Goal: Task Accomplishment & Management: Manage account settings

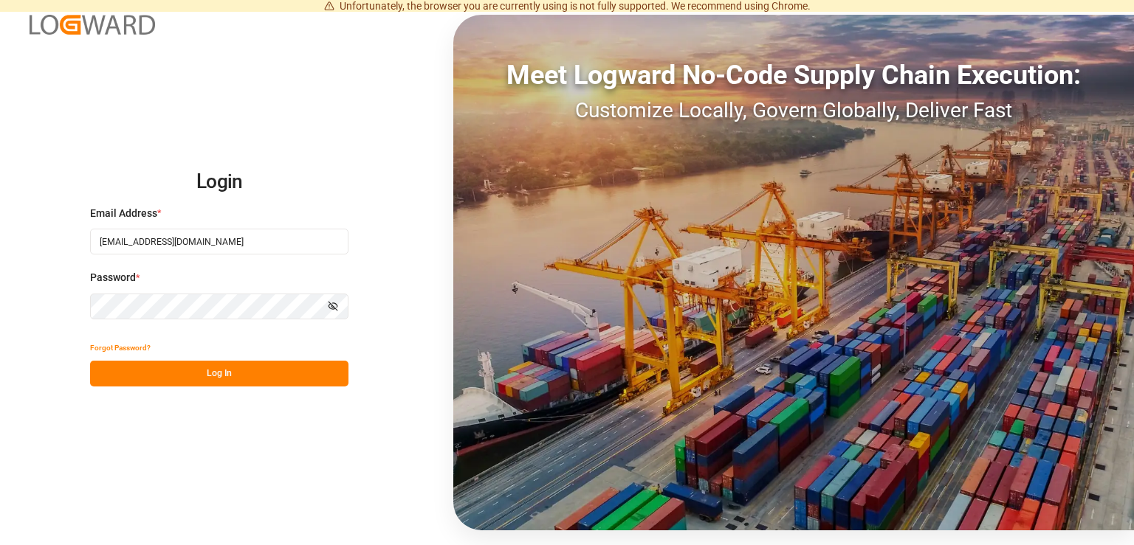
click at [248, 383] on button "Log In" at bounding box center [219, 374] width 258 height 26
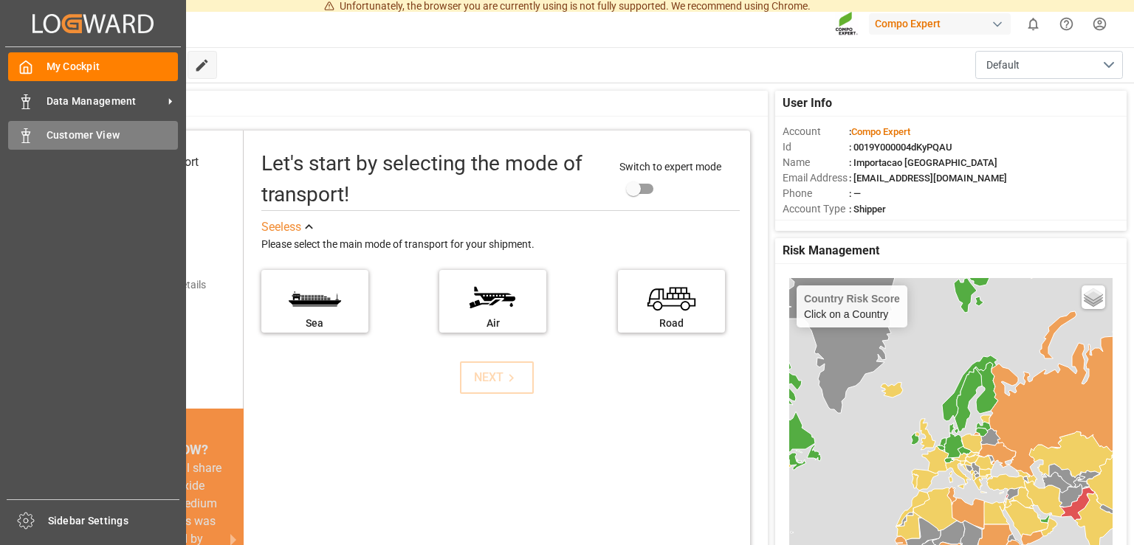
click at [36, 133] on div "Customer View Customer View" at bounding box center [93, 135] width 170 height 29
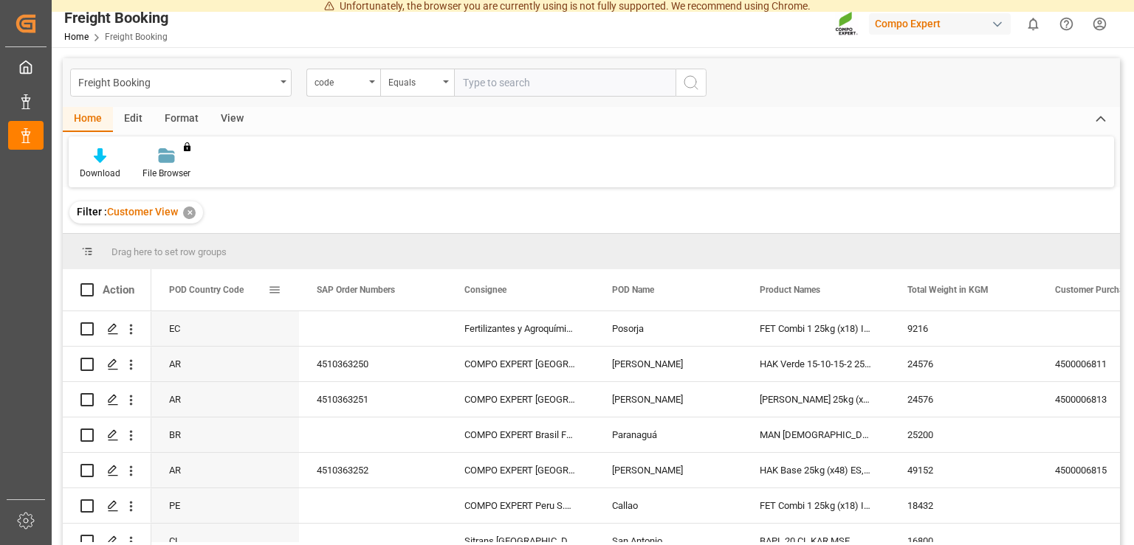
click at [272, 294] on span at bounding box center [274, 289] width 13 height 13
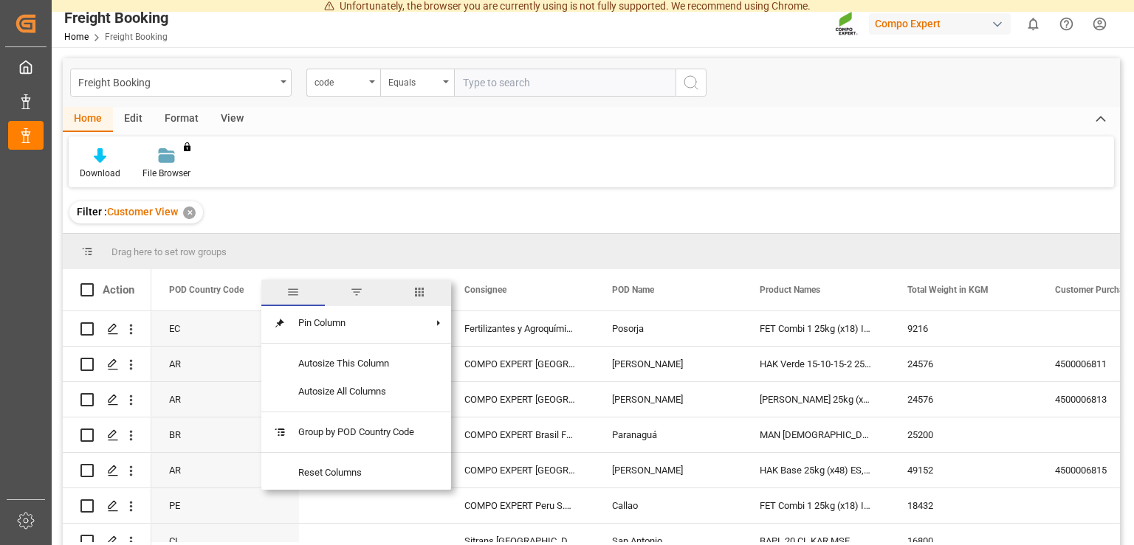
click at [356, 299] on span "filter" at bounding box center [356, 292] width 13 height 13
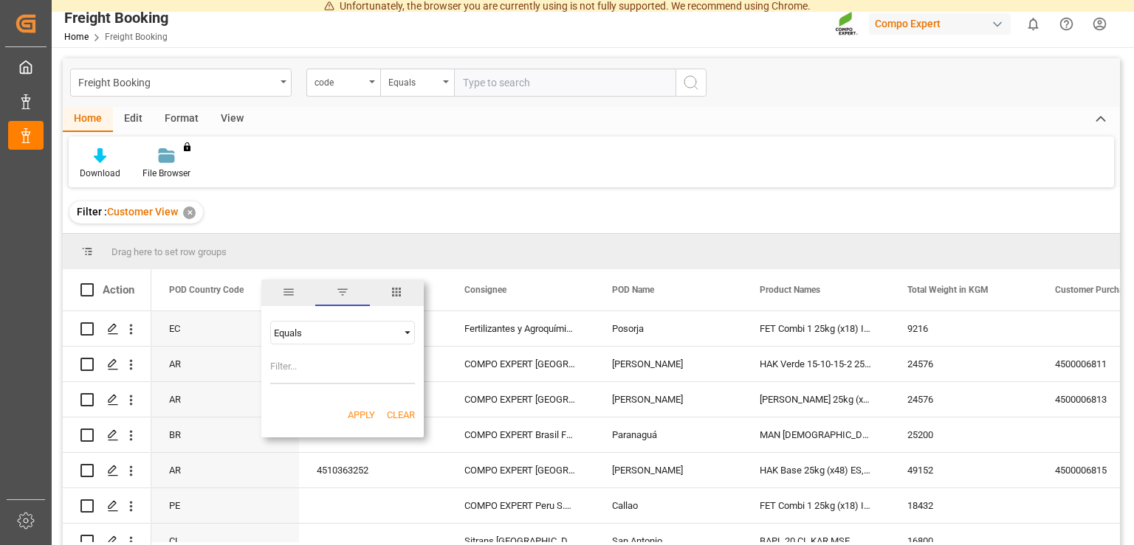
click at [289, 370] on input "Filter Value" at bounding box center [342, 370] width 145 height 30
type input "BR"
click at [353, 410] on button "Apply" at bounding box center [361, 415] width 27 height 15
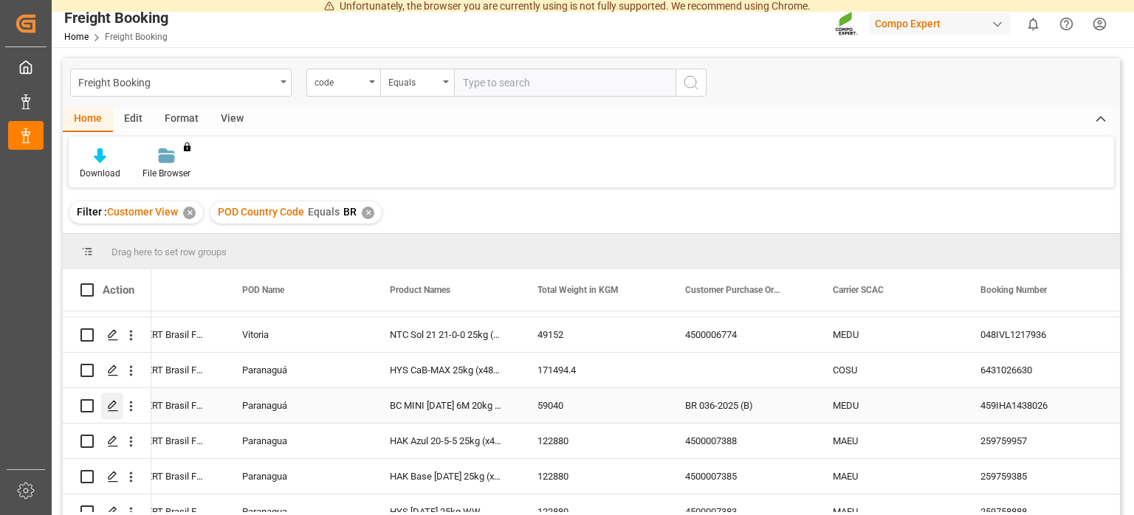
click at [117, 407] on icon "Press SPACE to select this row." at bounding box center [113, 406] width 12 height 12
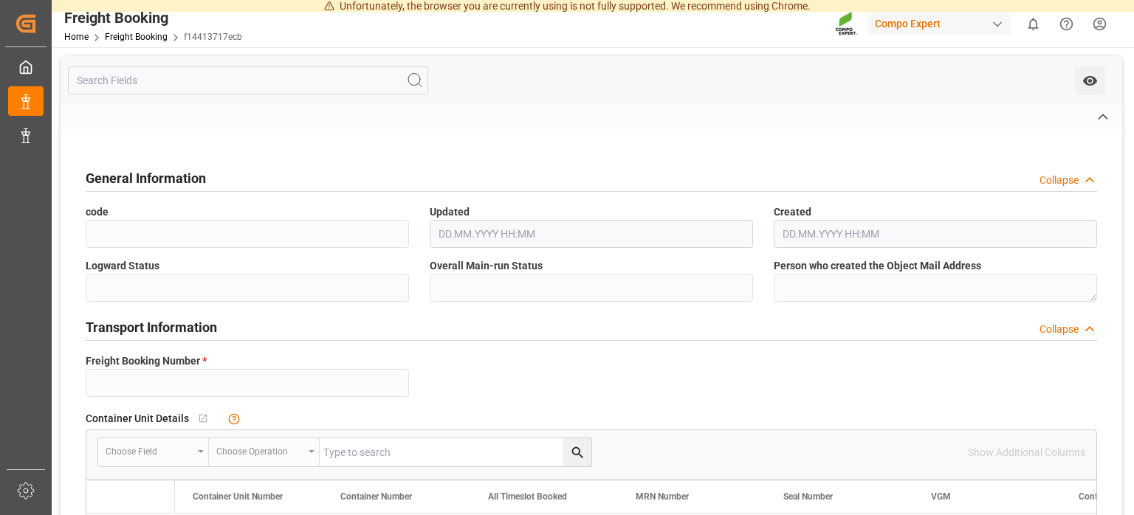
type input "6200000168"
type textarea "BR 036-2025 (B)"
type input "2000000370"
type textarea "4100001259"
type textarea "ZSEA"
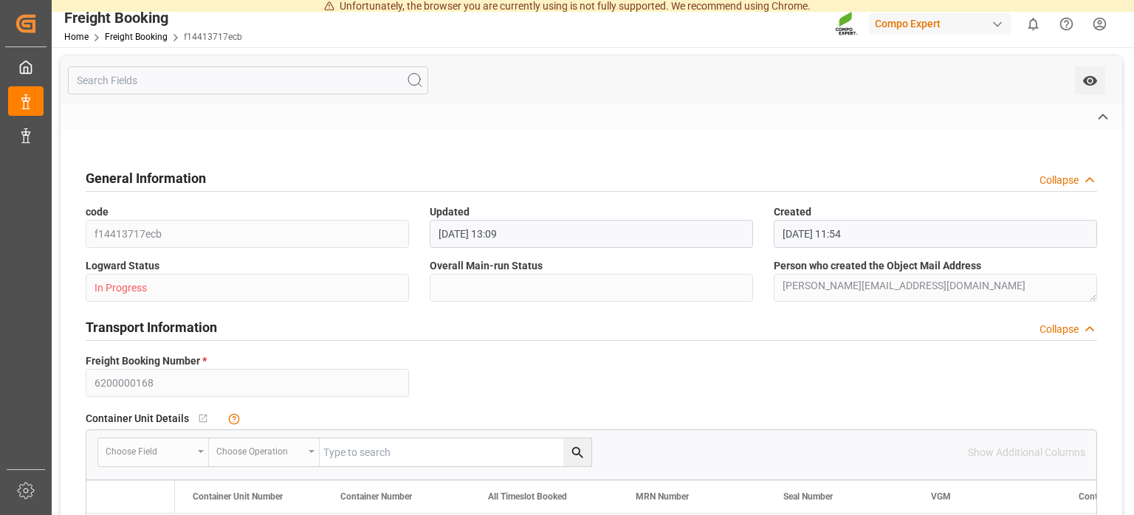
type input "[DATE] 01:00"
type input "MEDU"
type input "459IHA1438026"
type input "[DATE] 01:00"
type input "[DATE] 06:00"
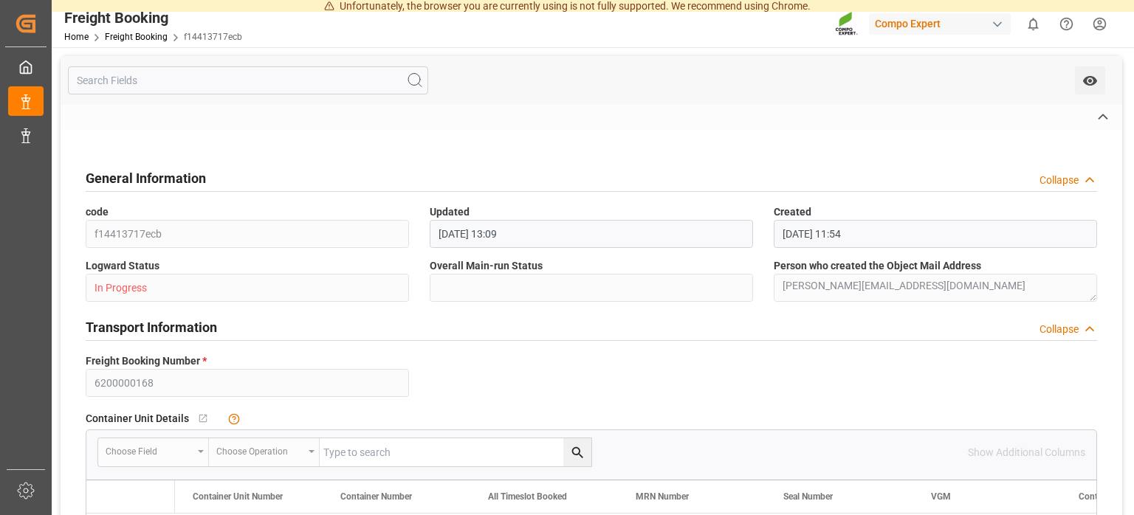
type input "XIAMEN EXPRESS"
type input "9630420"
type input "NLRTM"
type input "[GEOGRAPHIC_DATA]"
type input "BRPNG"
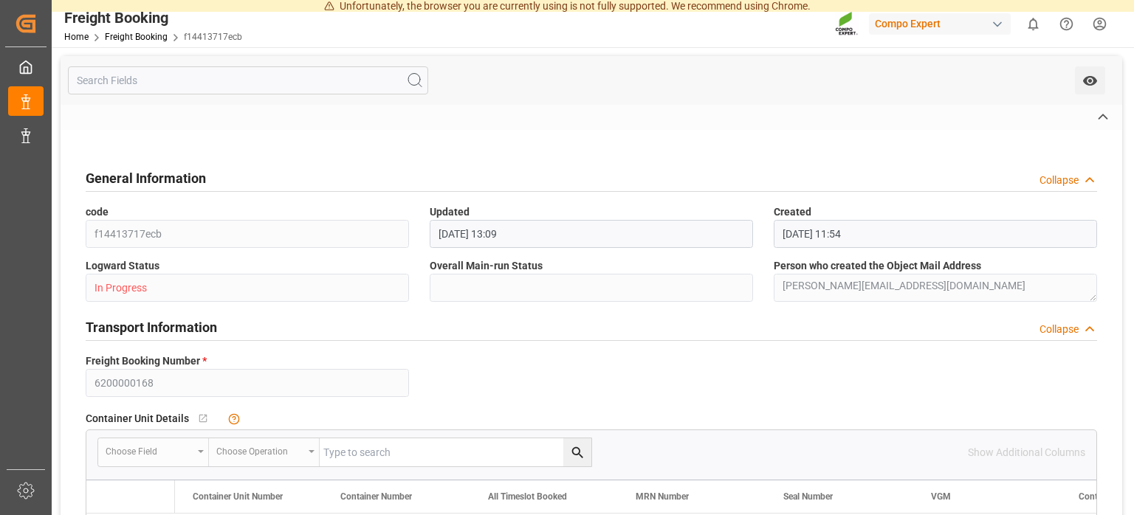
type input "Paranaguá"
type textarea "CIF"
type textarea "SP_EWM"
type textarea "BC MINI [DATE] 6M 20kg (x48) BR MTO"
type textarea "4585202004"
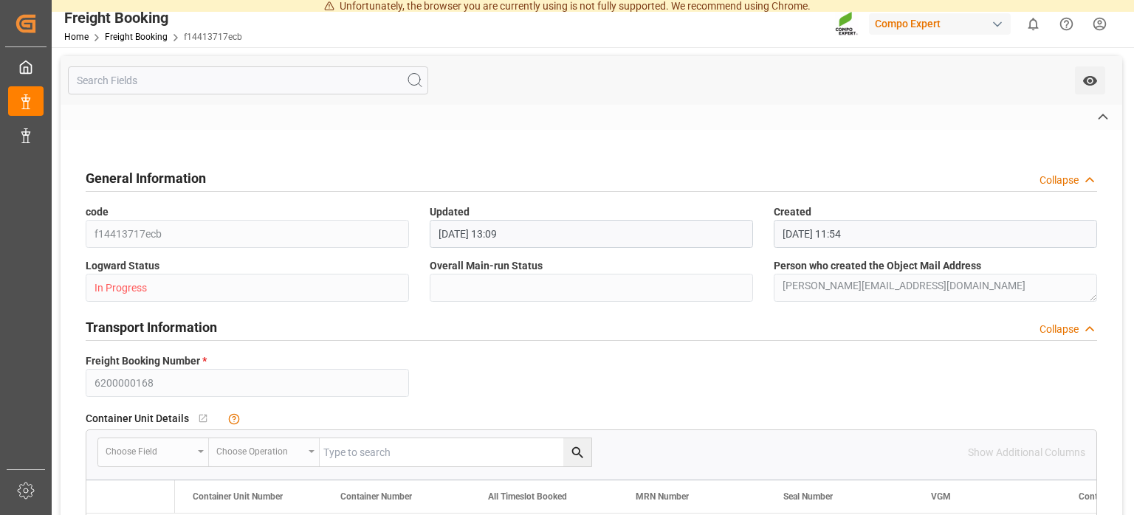
type input "0"
type input "[DATE] 13:54"
type input "[DATE] 13:59"
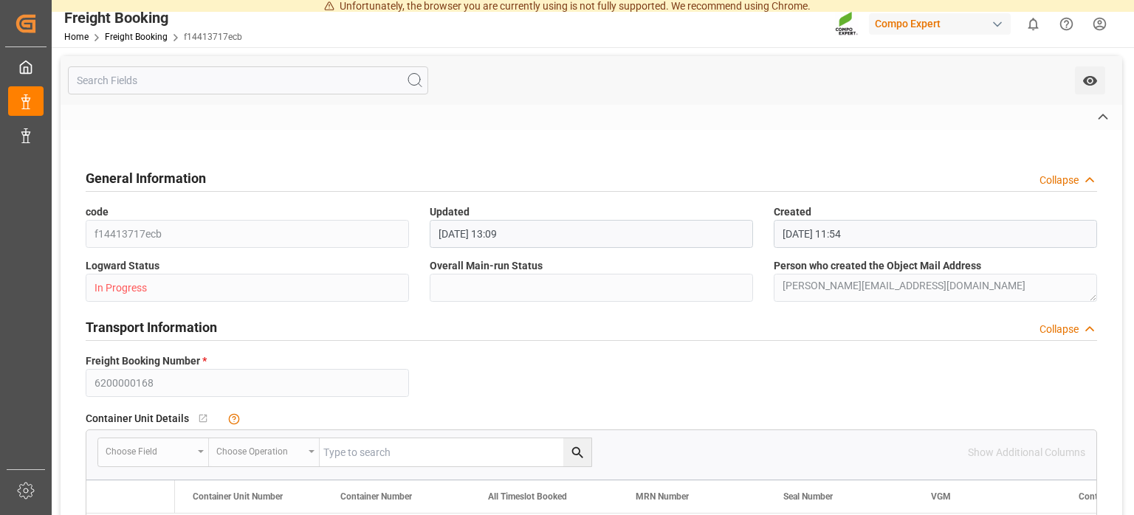
type input "[DATE] 15:09"
type input "59040"
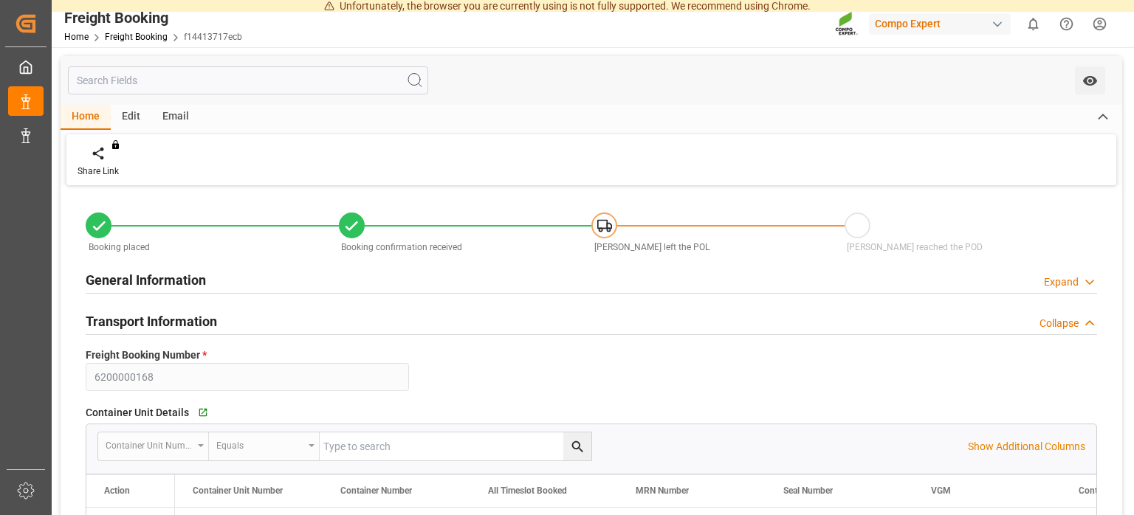
click at [939, 215] on div "[PERSON_NAME] reached the POD" at bounding box center [970, 234] width 253 height 42
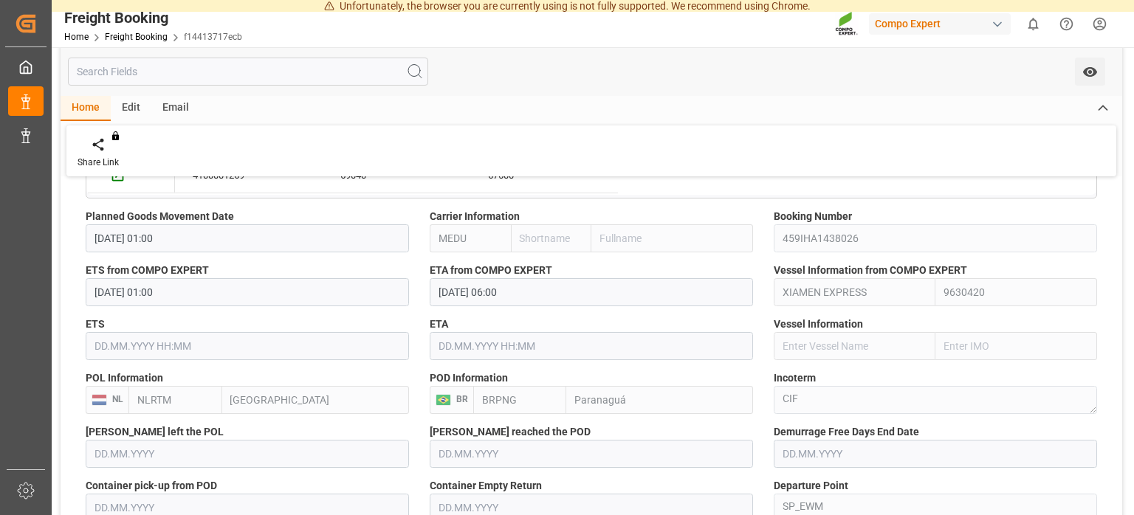
scroll to position [818, 0]
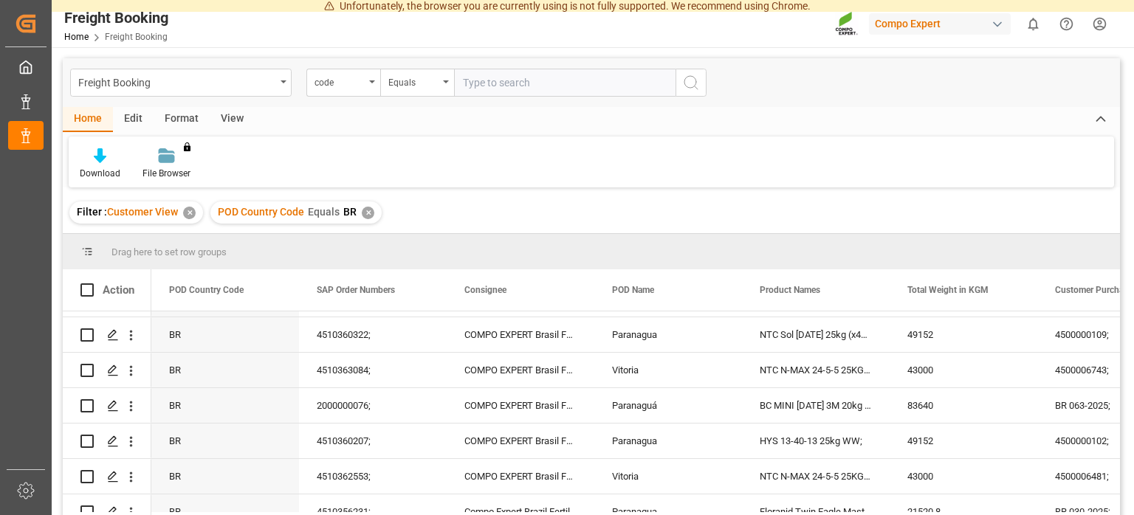
scroll to position [136, 0]
click at [114, 401] on icon "Press SPACE to select this row." at bounding box center [113, 406] width 12 height 12
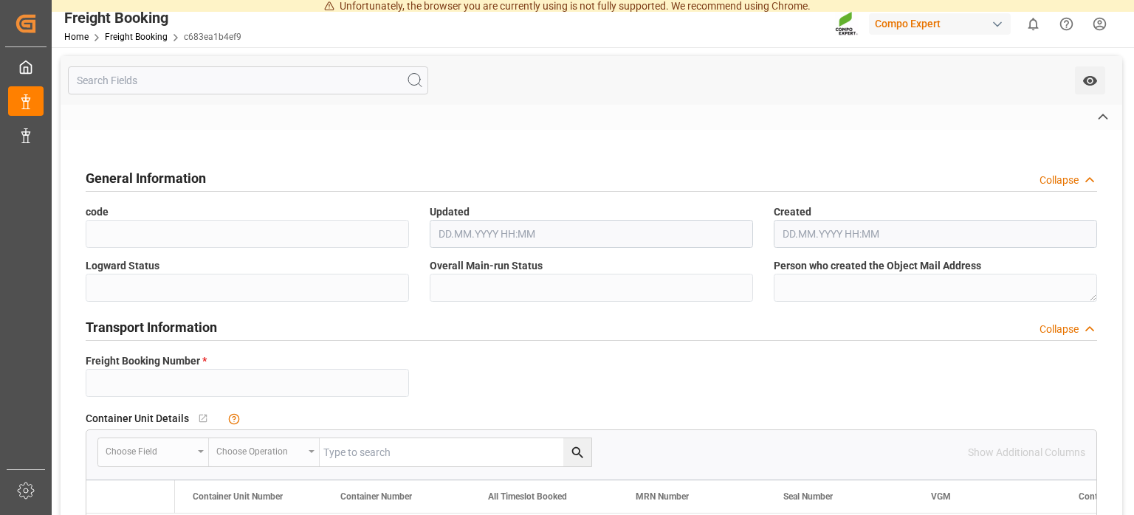
type input "6200000547"
type textarea "BR 066-2025"
type input "2000000070"
type textarea "4100000231"
type textarea "ZSEA"
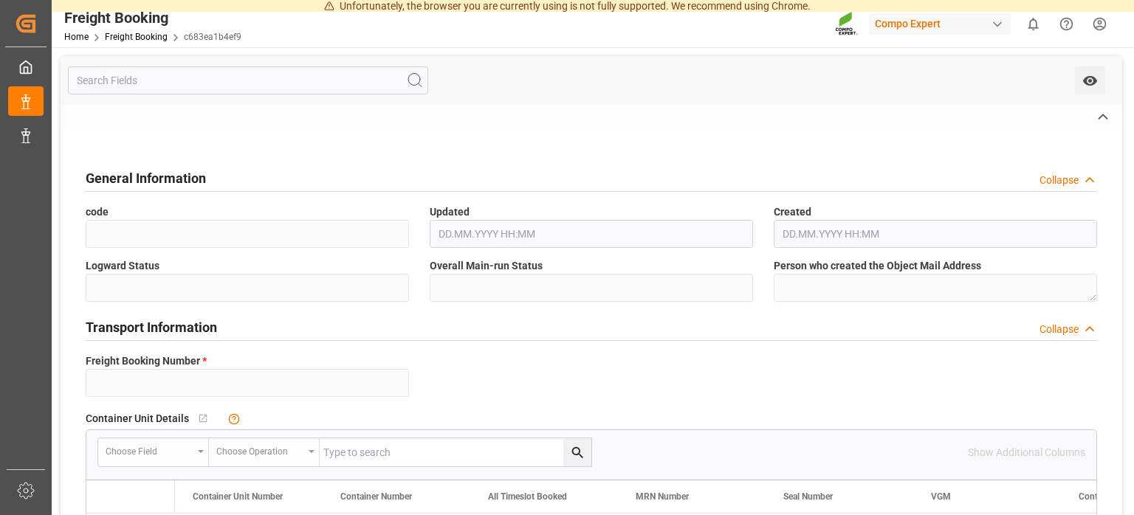
type input "[DATE] 01:00"
type input "MAERSK [PERSON_NAME]"
type input "9526916"
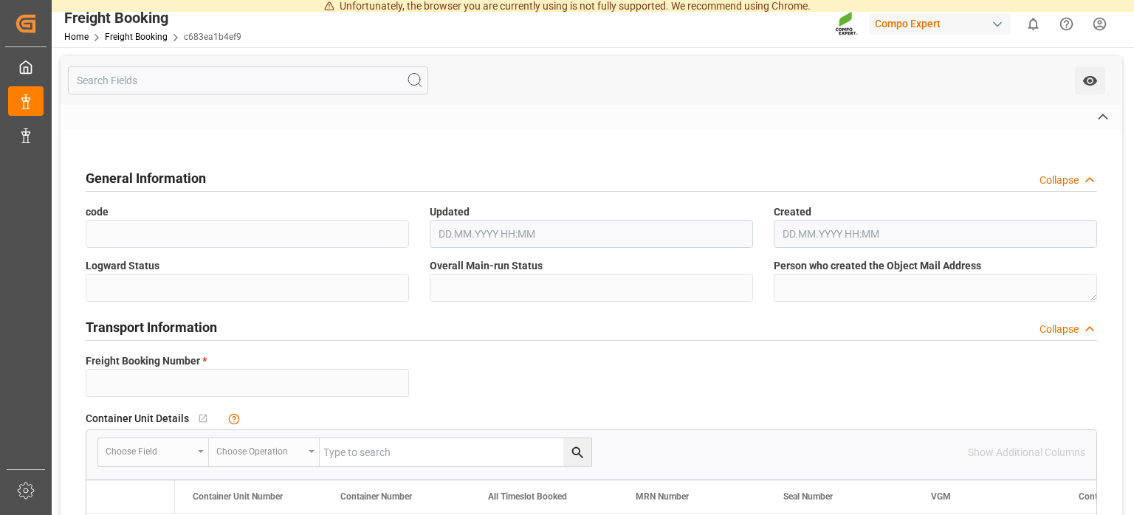
type input "DEHAM"
type input "[GEOGRAPHIC_DATA]"
type input "BRPNG"
type input "Paranaguá"
type textarea "CIF"
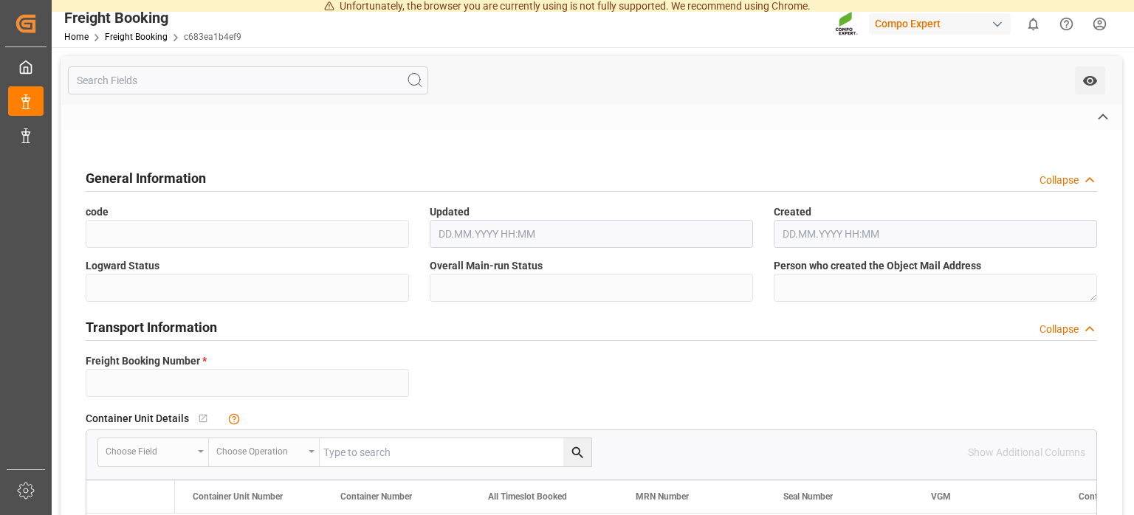
type textarea "SP_EWM"
type textarea "BC P-MAX 17-43-0 9M 1,05T BB CG"
type textarea "2495712000"
type input "0"
type input "[DATE] 11:33"
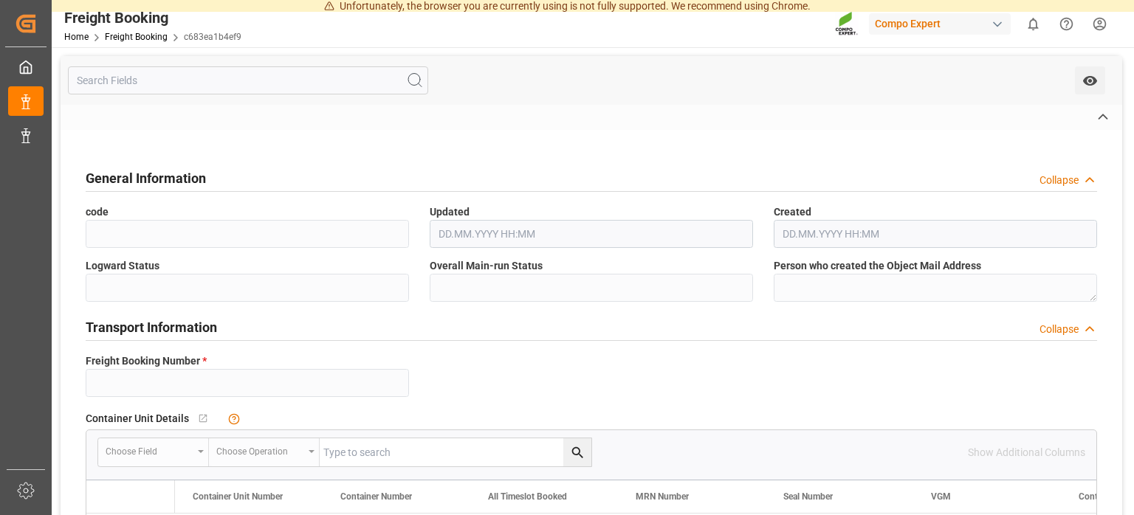
type input "[DATE] 13:48"
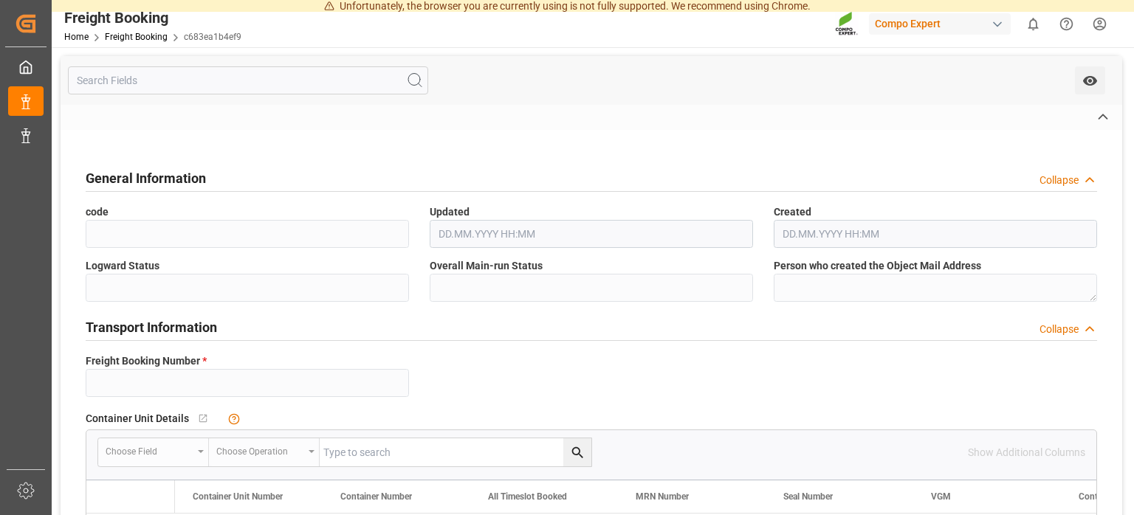
type input "919.5884"
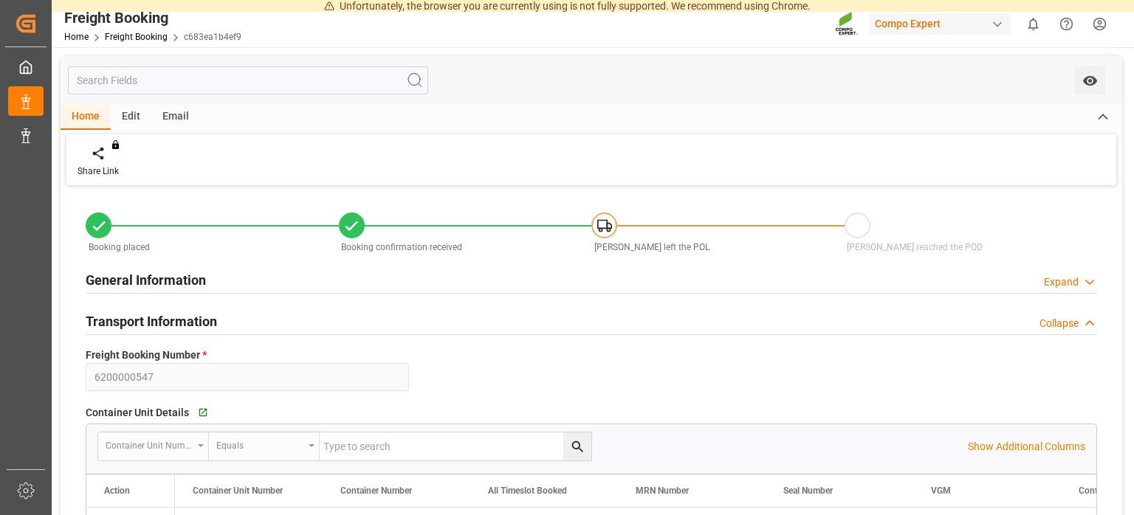
click at [1025, 225] on div "[PERSON_NAME] reached the POD" at bounding box center [970, 234] width 253 height 42
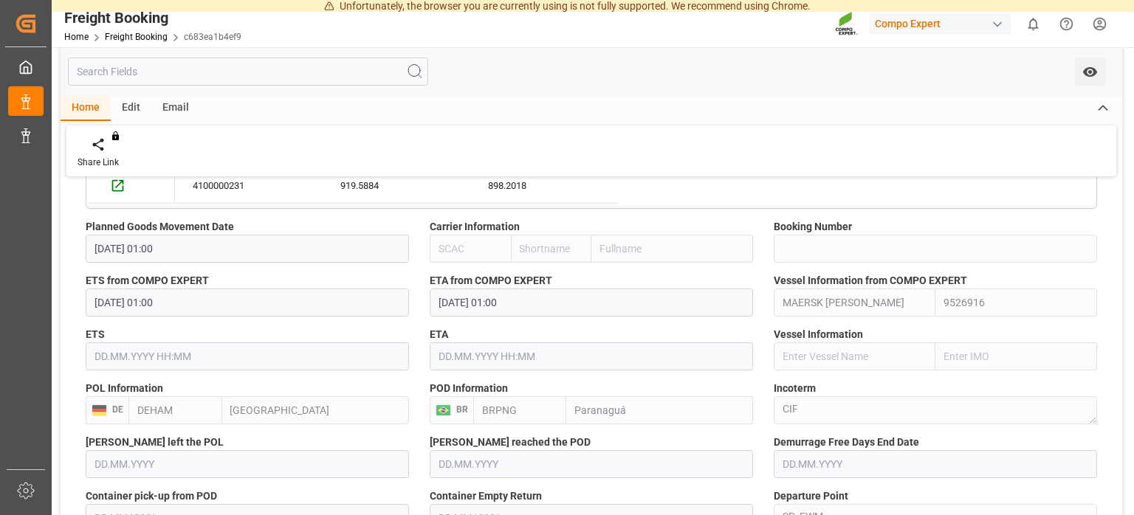
scroll to position [781, 0]
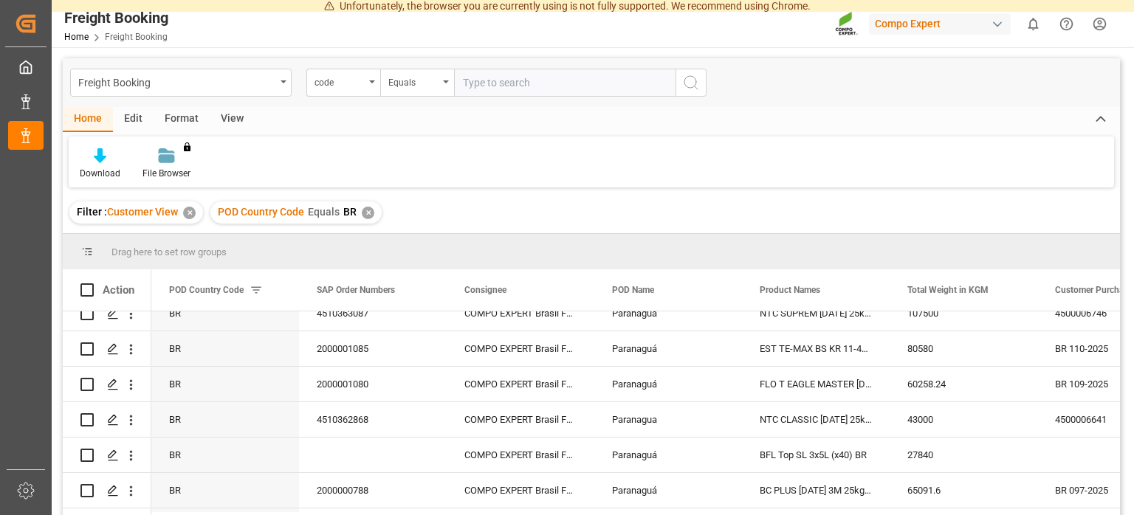
scroll to position [1790, 0]
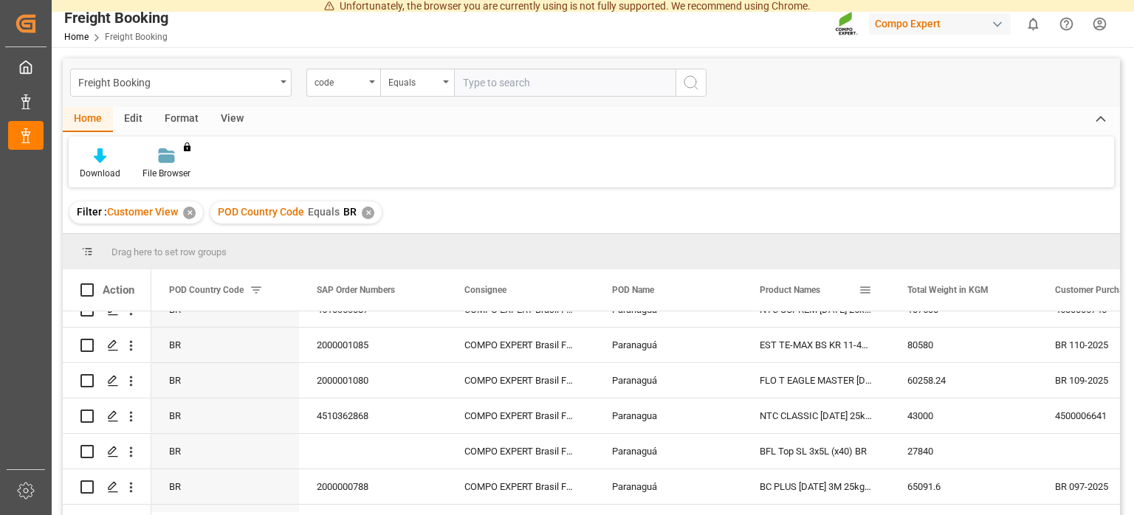
click at [869, 291] on span at bounding box center [864, 289] width 13 height 13
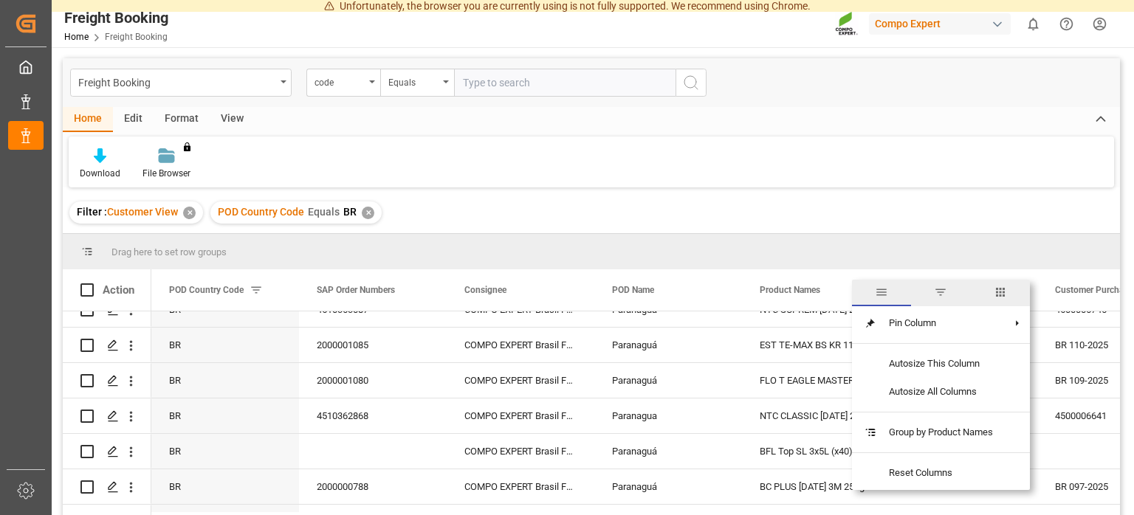
click at [937, 294] on span "filter" at bounding box center [940, 292] width 13 height 13
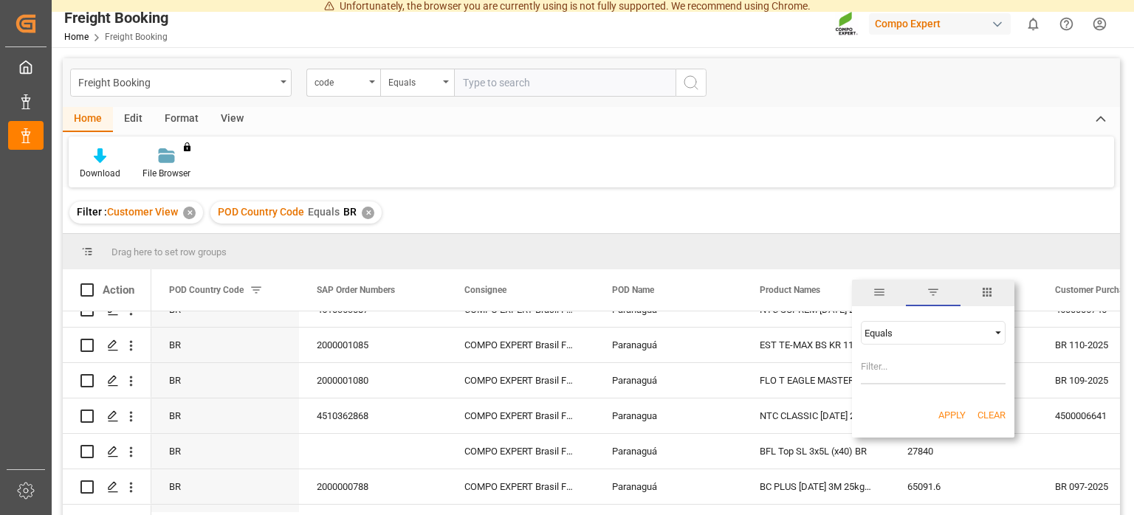
click at [911, 369] on input "Filter Value" at bounding box center [932, 370] width 145 height 30
type input "CAB MAX"
click at [953, 415] on button "Apply" at bounding box center [951, 415] width 27 height 15
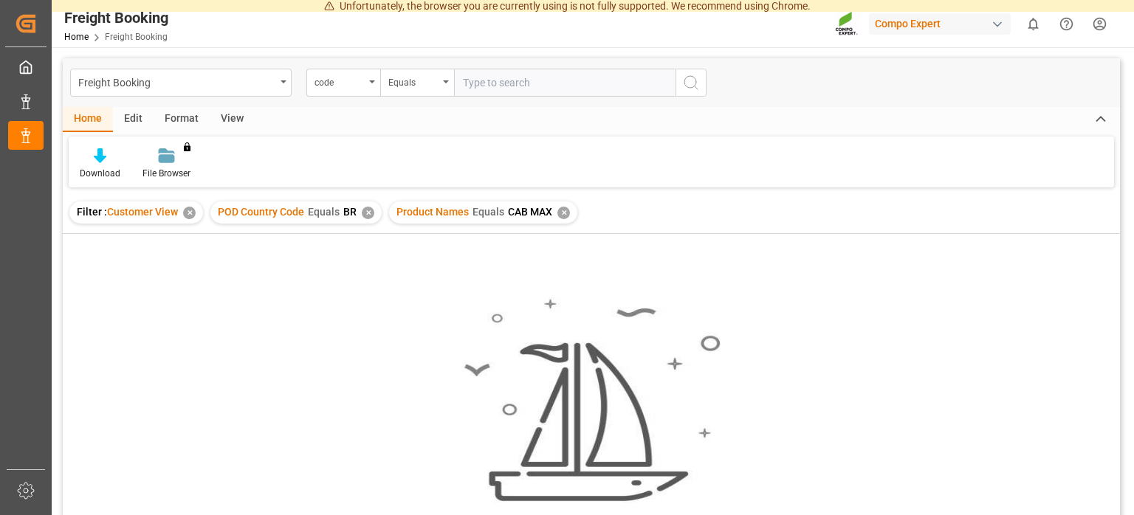
click at [596, 226] on div "Filter : Customer View ✕ POD Country Code Equals BR ✕ Product Names Equals CAB …" at bounding box center [591, 212] width 1057 height 41
click at [561, 208] on div "✕" at bounding box center [563, 213] width 13 height 13
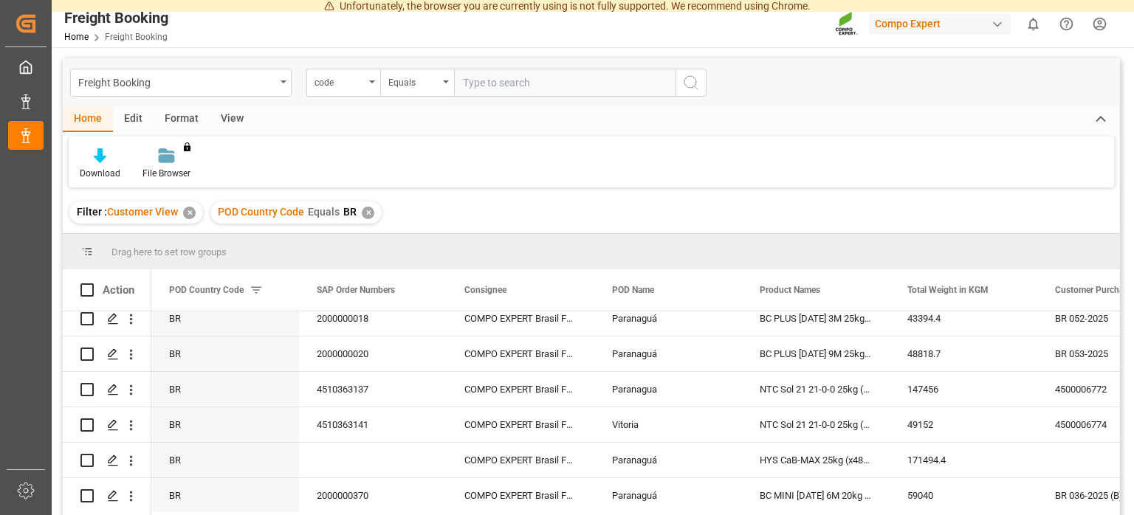
scroll to position [1165, 0]
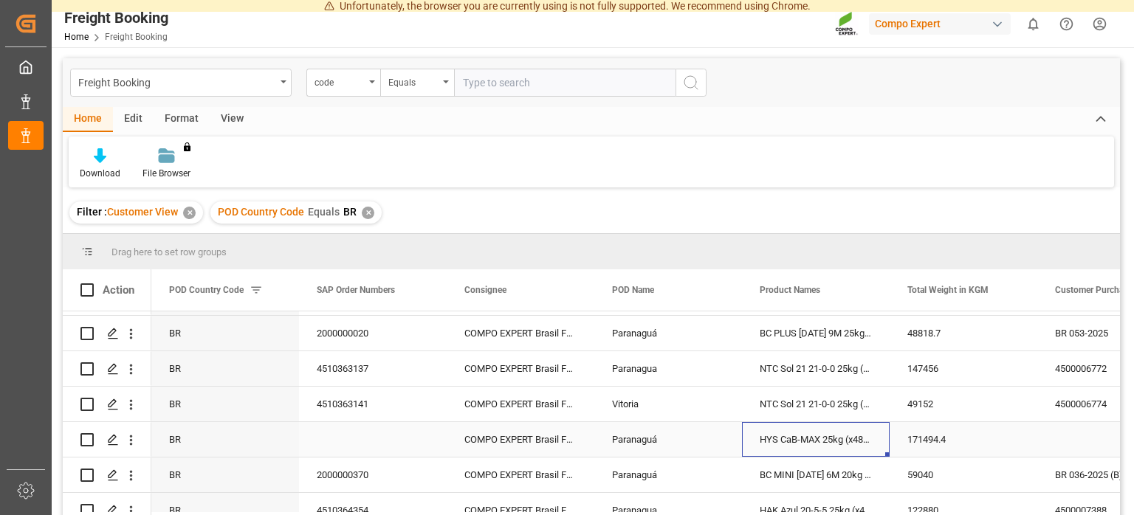
click at [786, 440] on div "HYS CaB-MAX 25kg (x48) BR" at bounding box center [816, 439] width 148 height 35
click at [864, 293] on span at bounding box center [864, 289] width 13 height 13
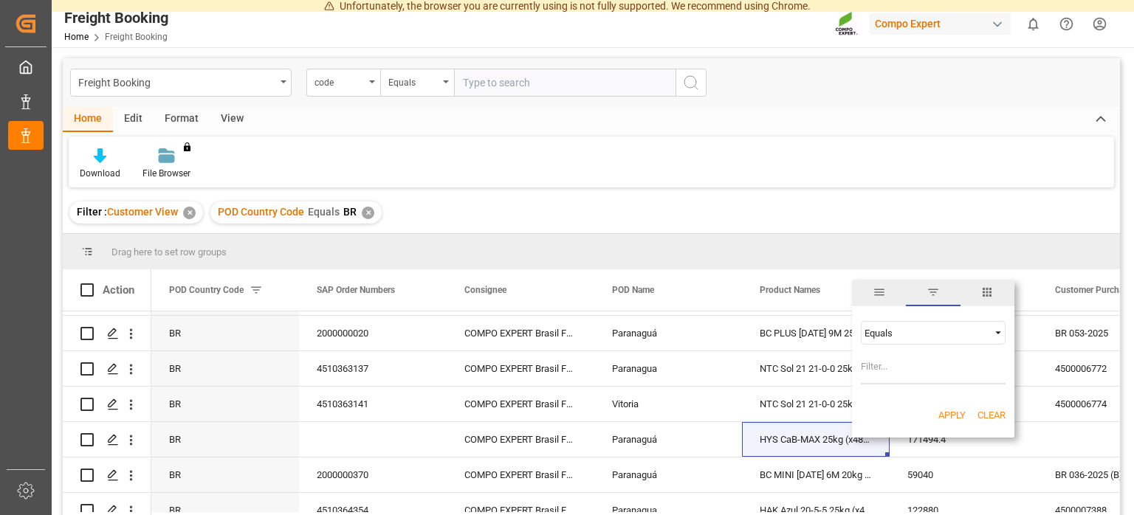
click at [900, 363] on input "Filter Value" at bounding box center [932, 370] width 145 height 30
type input "HYS CaB-MAX"
click at [939, 412] on button "Apply" at bounding box center [951, 415] width 27 height 15
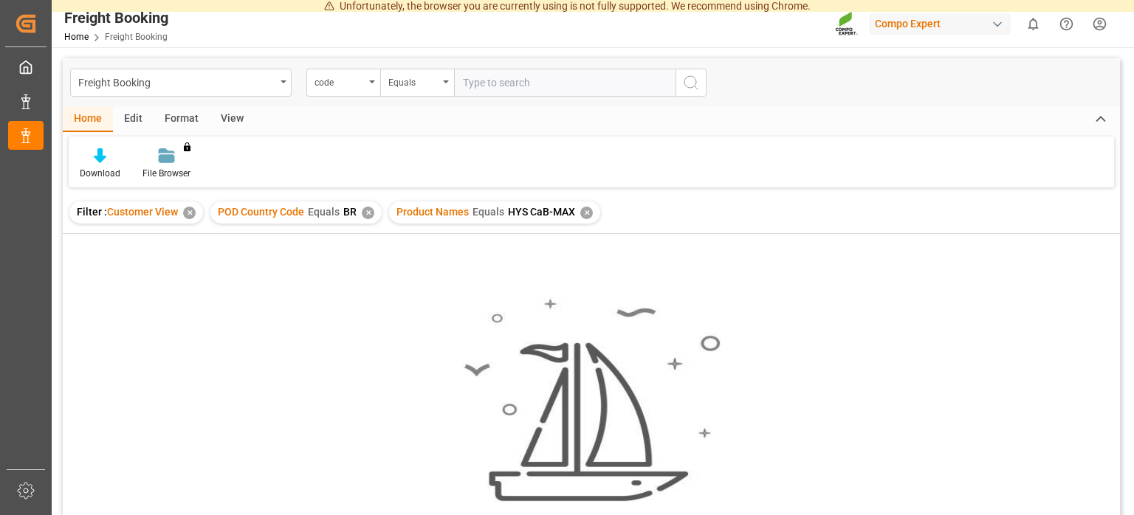
click at [586, 213] on div "✕" at bounding box center [586, 213] width 13 height 13
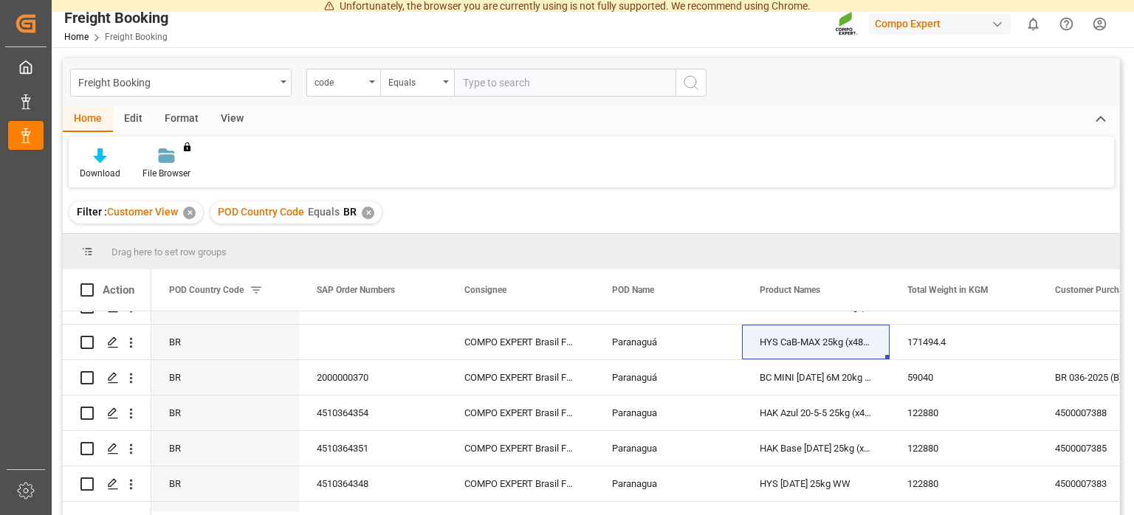
scroll to position [1229, 0]
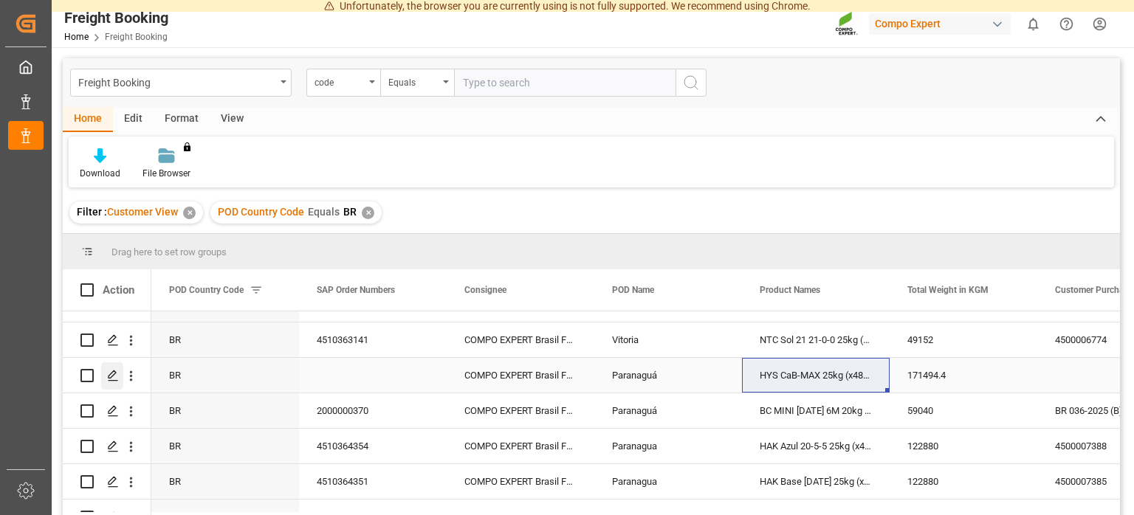
click at [112, 382] on icon "Press SPACE to select this row." at bounding box center [113, 376] width 12 height 12
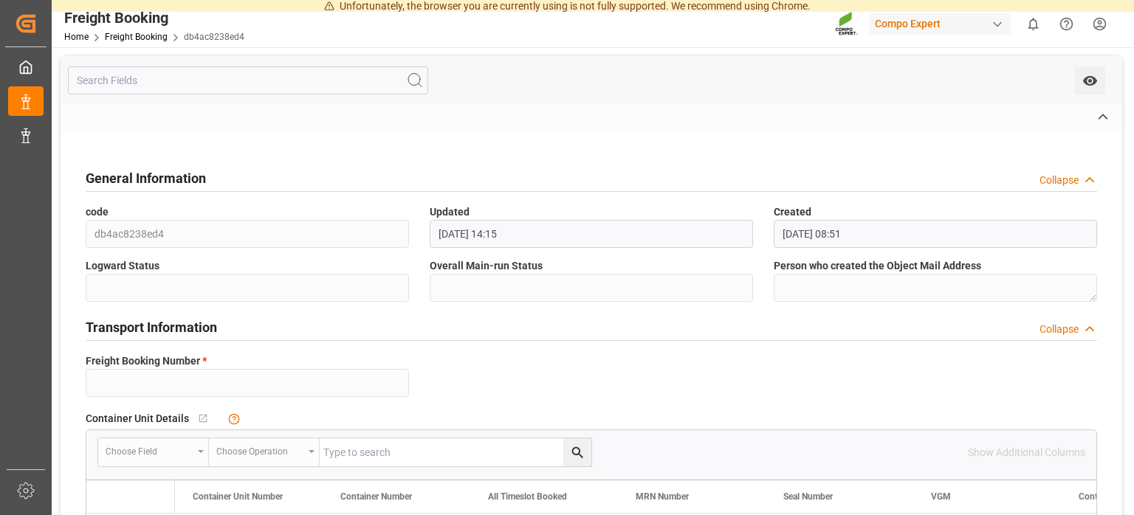
type input "6200000451"
type textarea "4100002957; 4100002955; 4100002956; 4100002958"
type textarea "ZSEA"
type input "[DATE] 06:00"
type input "COSU"
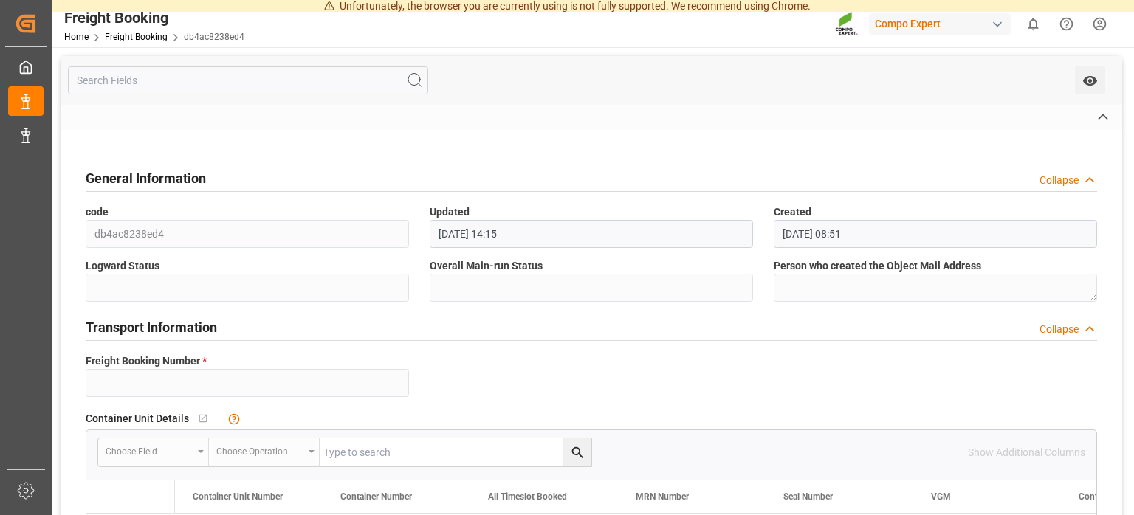
type input "Cosco"
type input "COSCO Shipping Co. Ltd."
type input "6431026630"
type input "[DATE] 01:00"
type input "[DATE] 06:00"
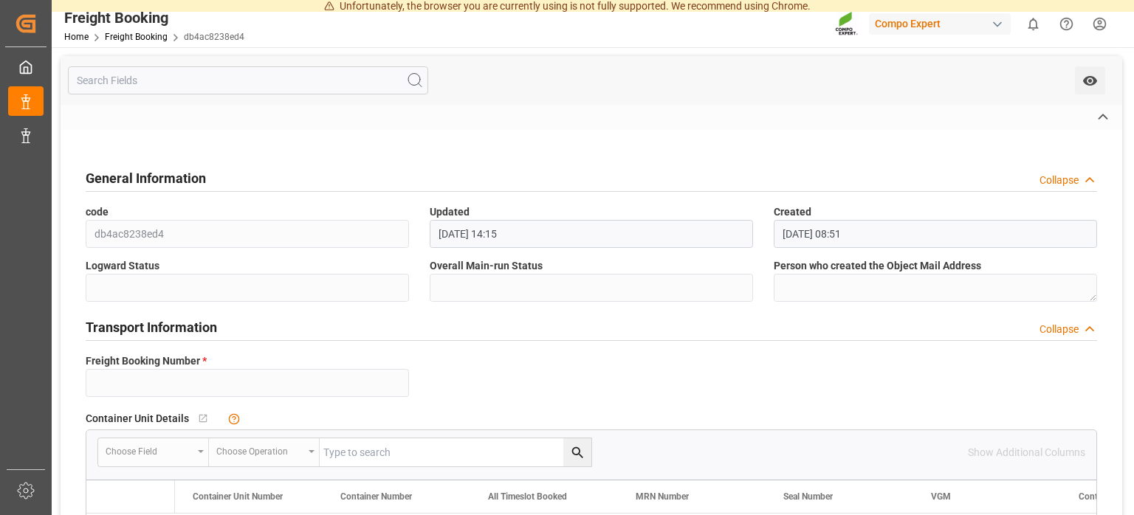
type input "OOCL RAUMA"
type input "9462794"
type input "PLGDY"
type input "Gdynia"
type input "BRPNG"
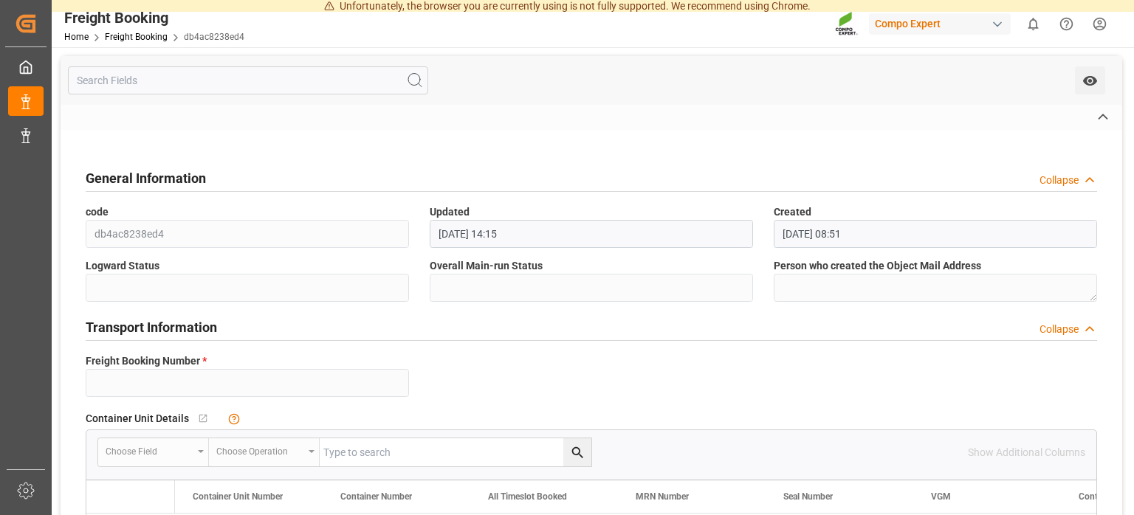
type input "Paranaguá"
type textarea "5345318"
type textarea "HYS CaB-MAX 25kg (x48) BR"
type textarea "4331902508"
type input "0"
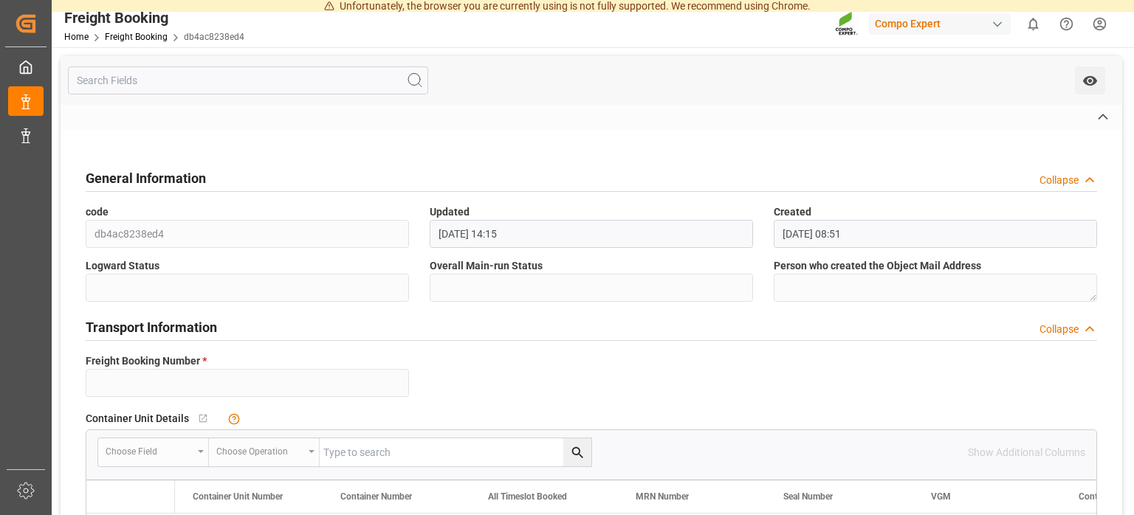
type input "[DATE] 10:51"
type input "[DATE] 10:54"
type input "171494.4"
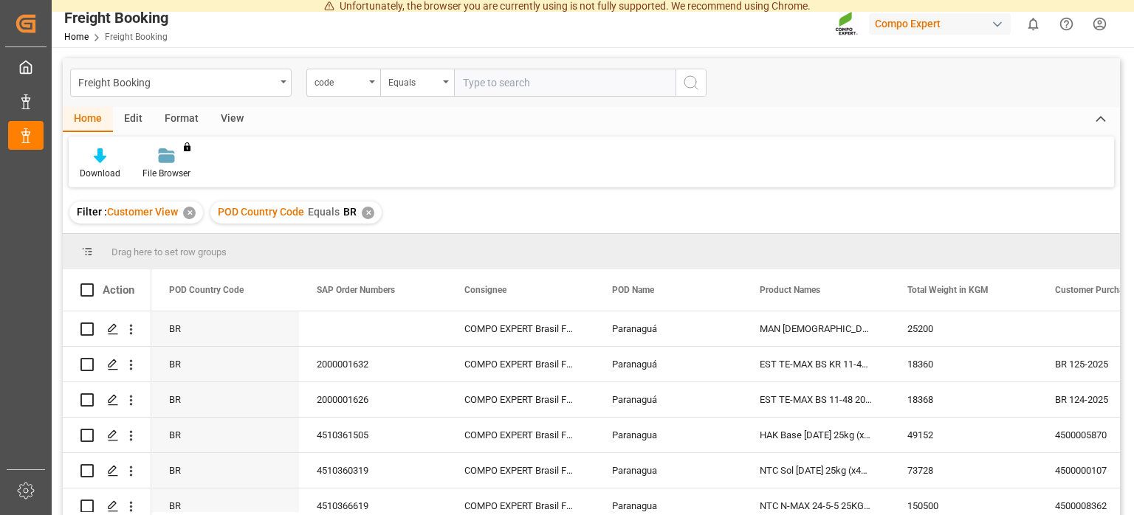
click at [821, 209] on div "Filter : Customer View ✕ POD Country Code Equals BR ✕" at bounding box center [591, 212] width 1057 height 41
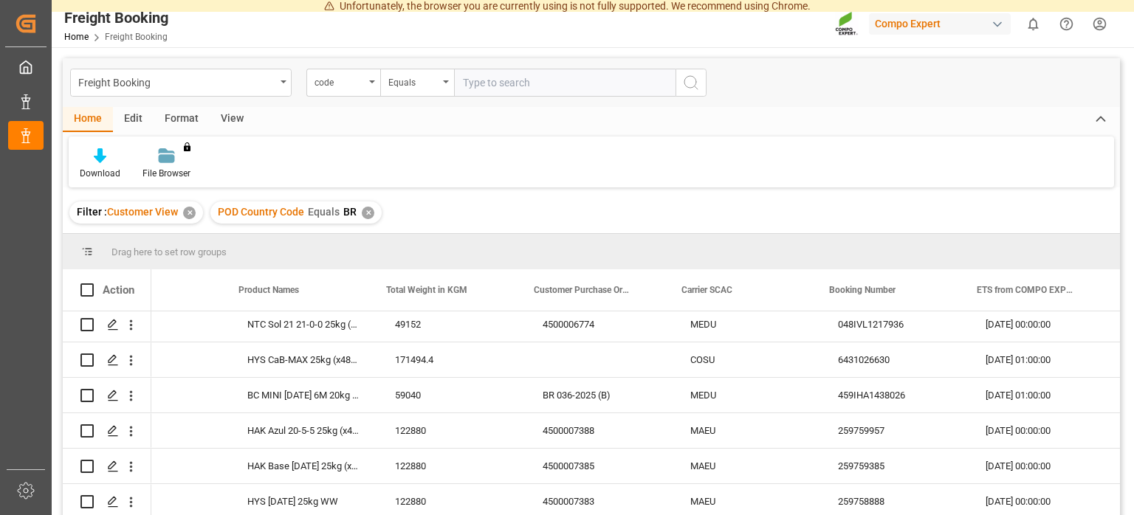
scroll to position [0, 553]
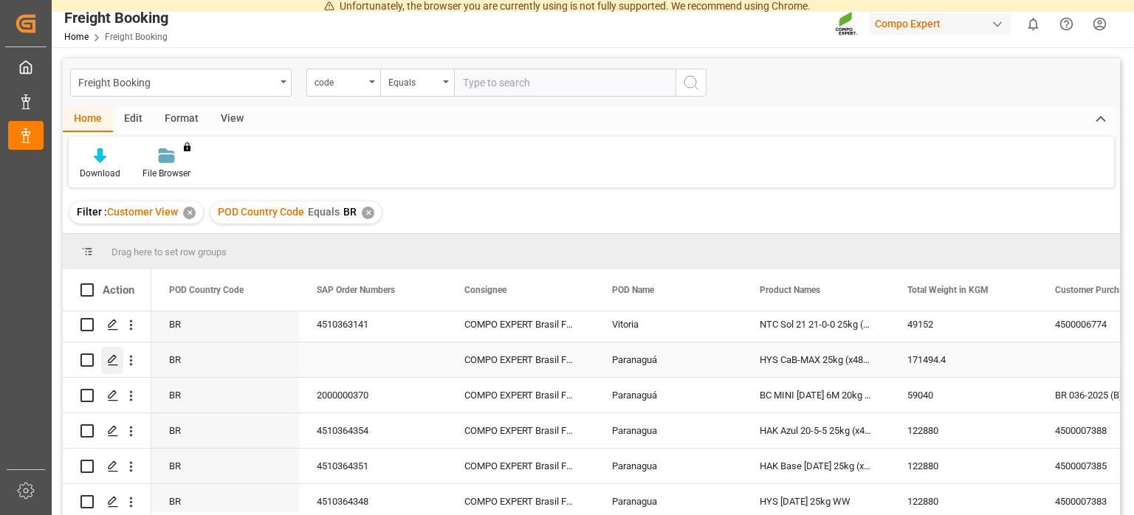
click at [114, 368] on div "Press SPACE to select this row." at bounding box center [112, 360] width 22 height 27
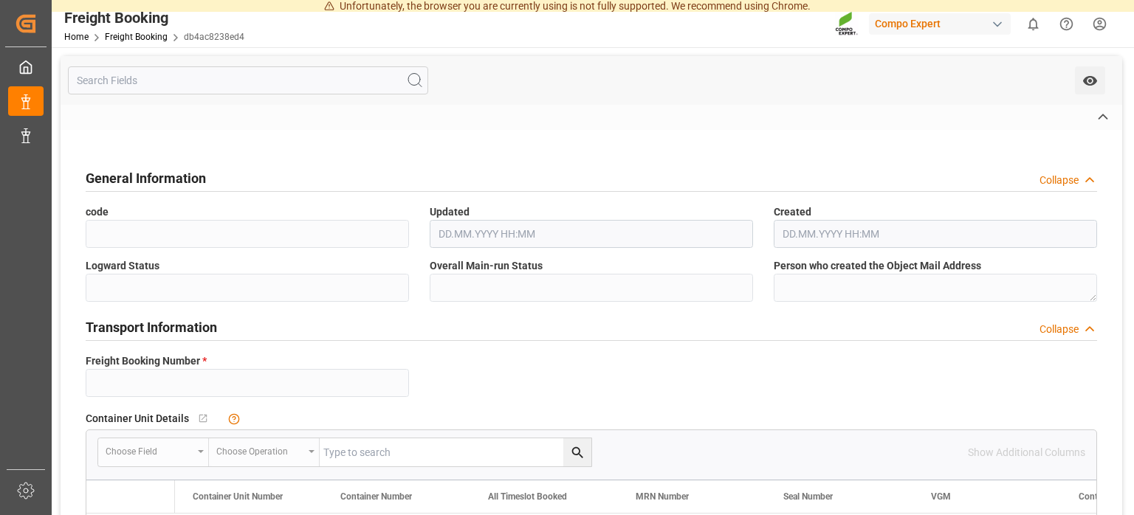
type input "6200000451"
type textarea "4100002957; 4100002955; 4100002956; 4100002958"
type textarea "ZSEA"
type input "[DATE] 06:00"
type input "COSU"
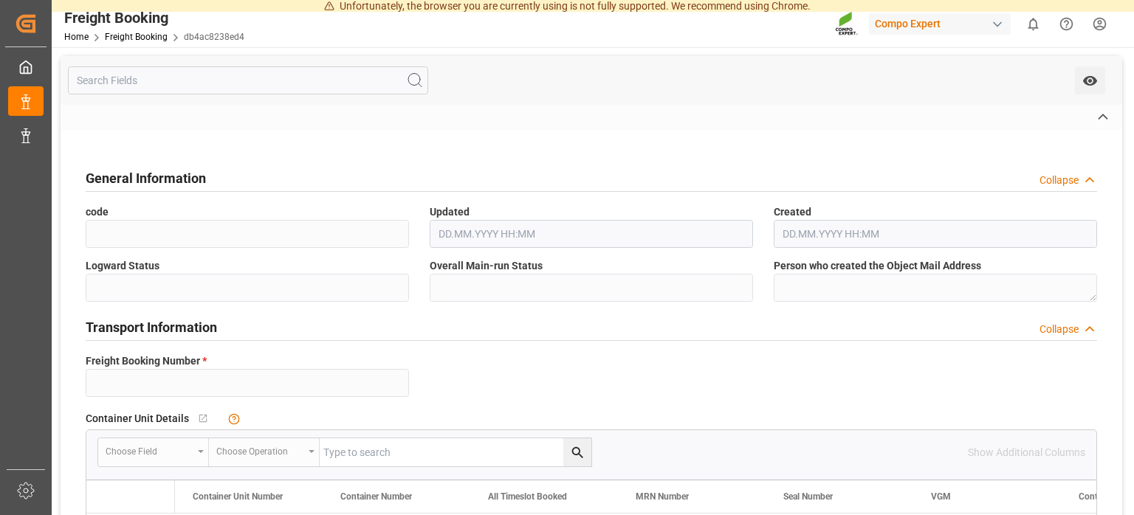
type input "Cosco"
type input "COSCO Shipping Co. Ltd."
type input "6431026630"
type input "[DATE] 01:00"
type input "[DATE] 06:00"
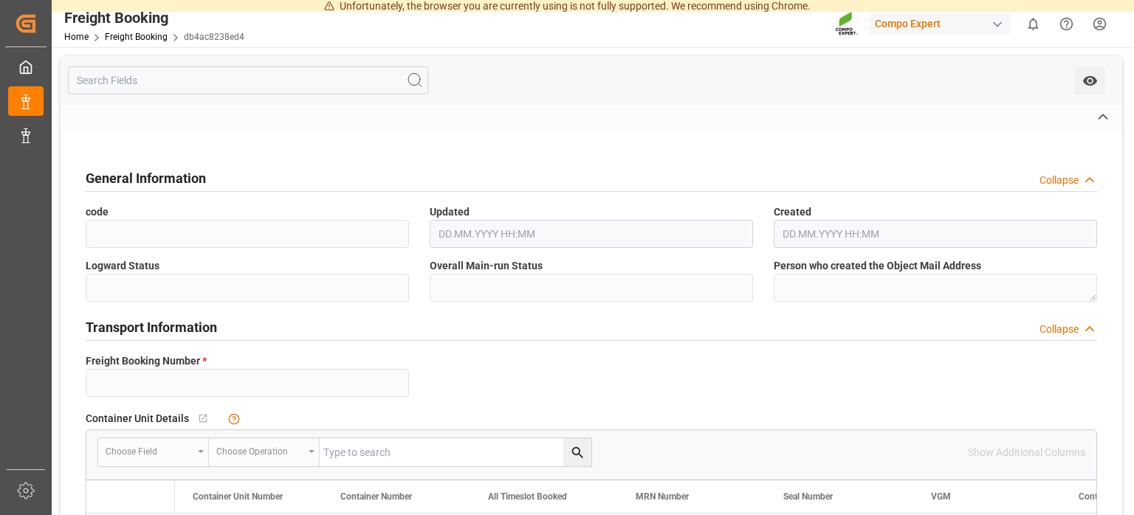
type input "OOCL RAUMA"
type input "9462794"
type input "PLGDY"
type input "Gdynia"
type input "BRPNG"
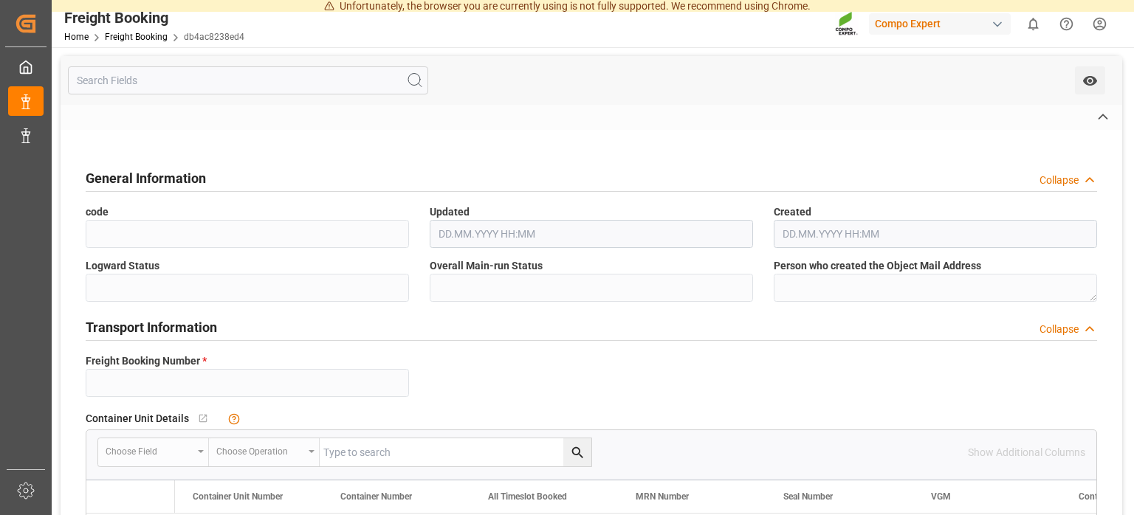
type input "Paranaguá"
type textarea "5345318"
type textarea "HYS CaB-MAX 25kg (x48) BR"
type textarea "4331902508"
type input "0"
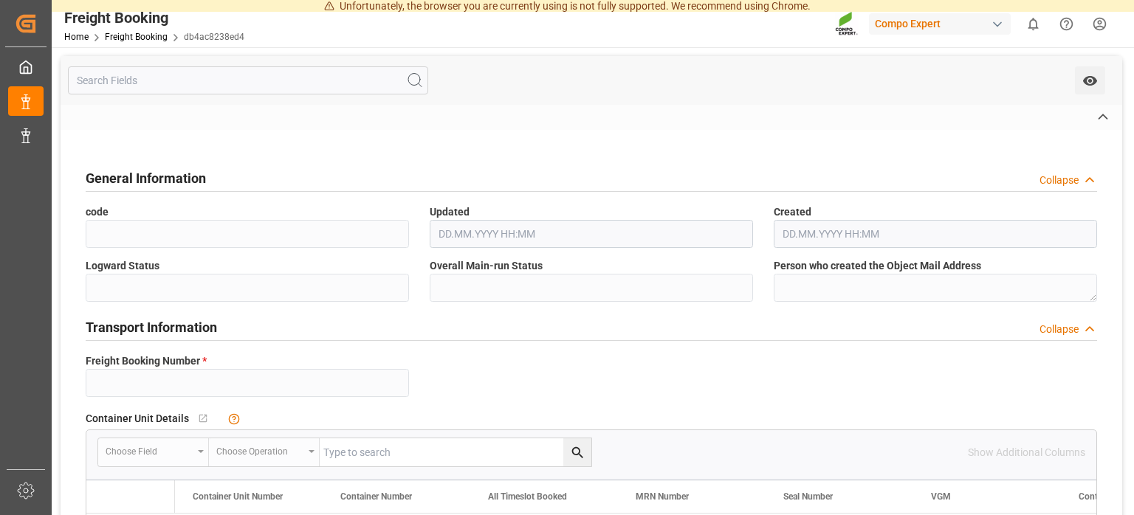
type input "[DATE] 10:51"
type input "[DATE] 10:54"
type input "171494.4"
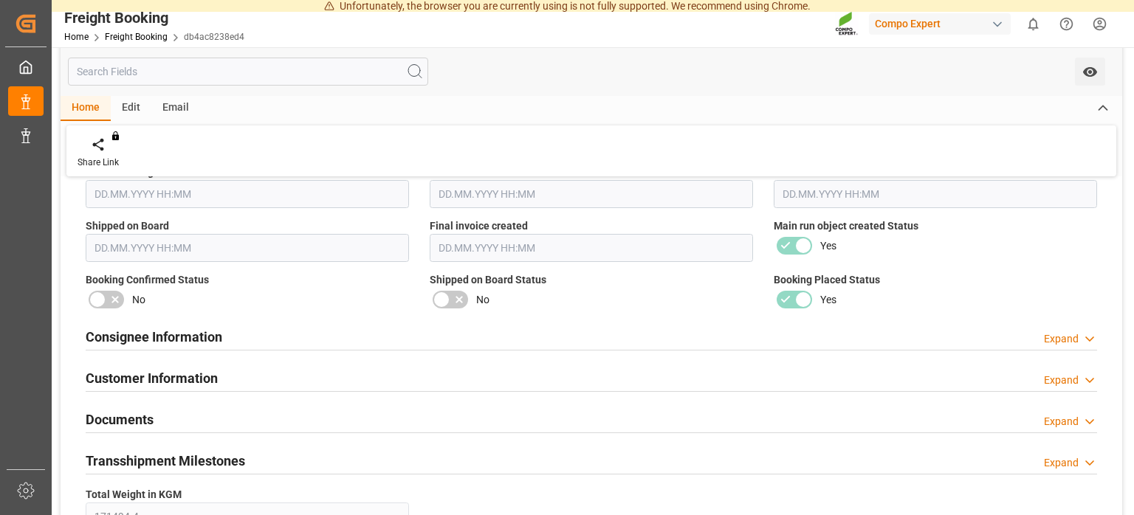
click at [1069, 337] on div "Expand" at bounding box center [1060, 338] width 35 height 15
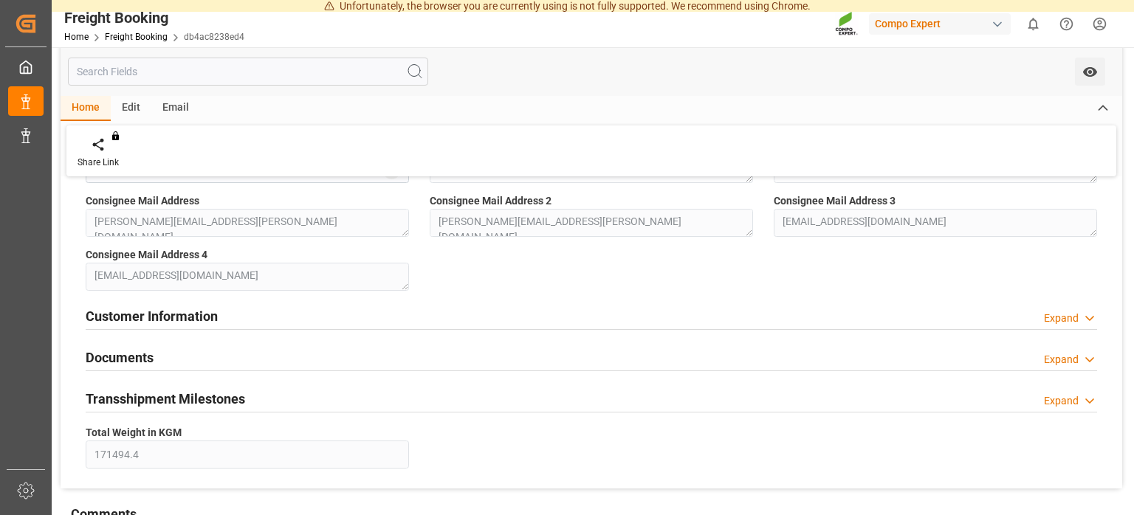
click at [1063, 320] on div "Expand" at bounding box center [1060, 318] width 35 height 15
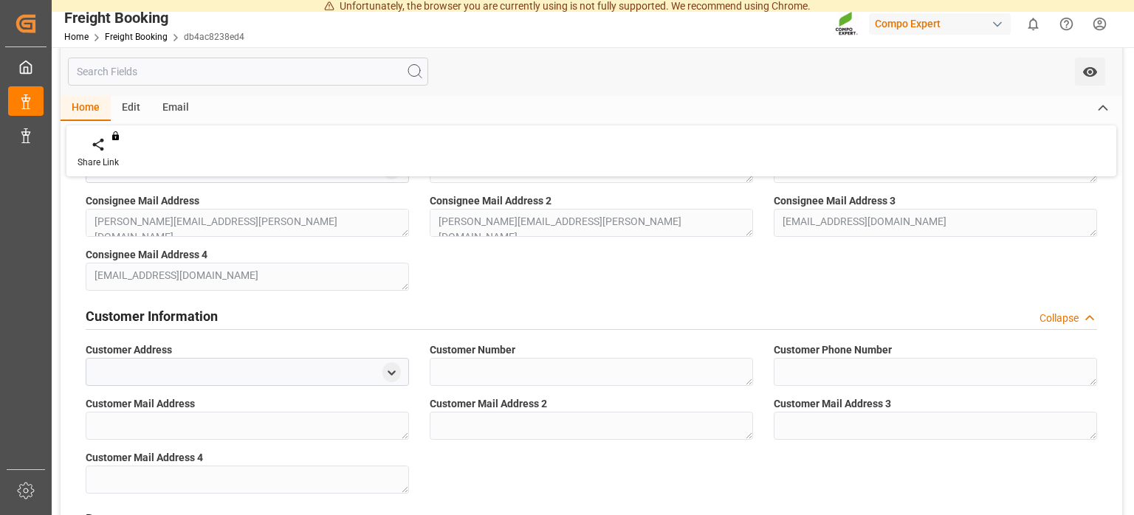
click at [1061, 320] on div "Collapse" at bounding box center [1058, 318] width 39 height 15
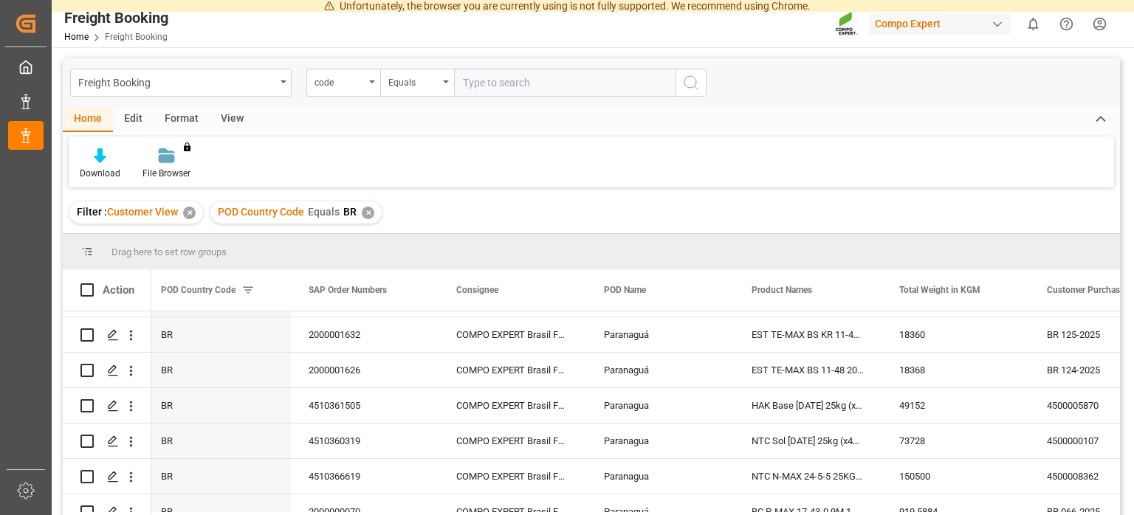
scroll to position [880, 0]
